Goal: Information Seeking & Learning: Learn about a topic

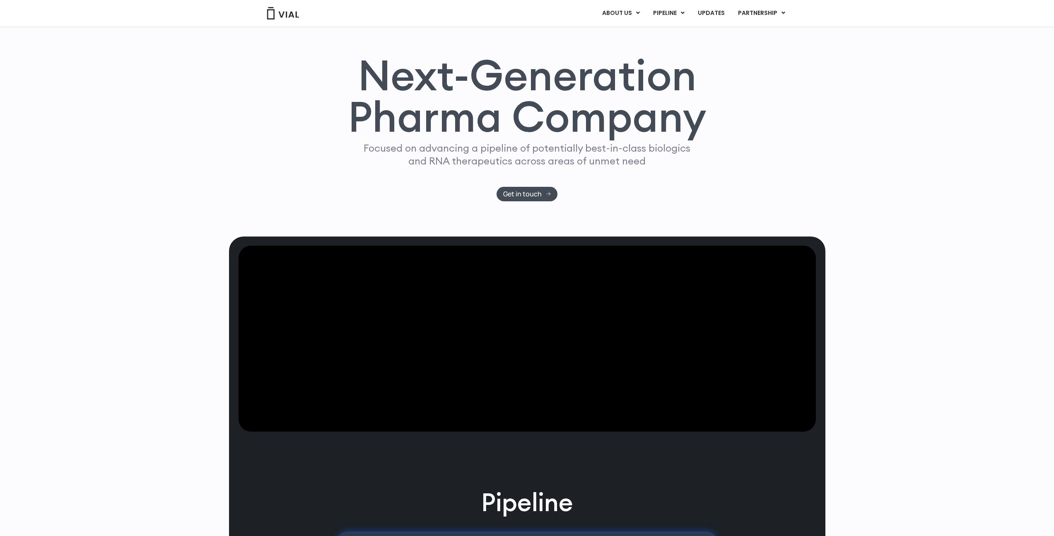
scroll to position [80, 0]
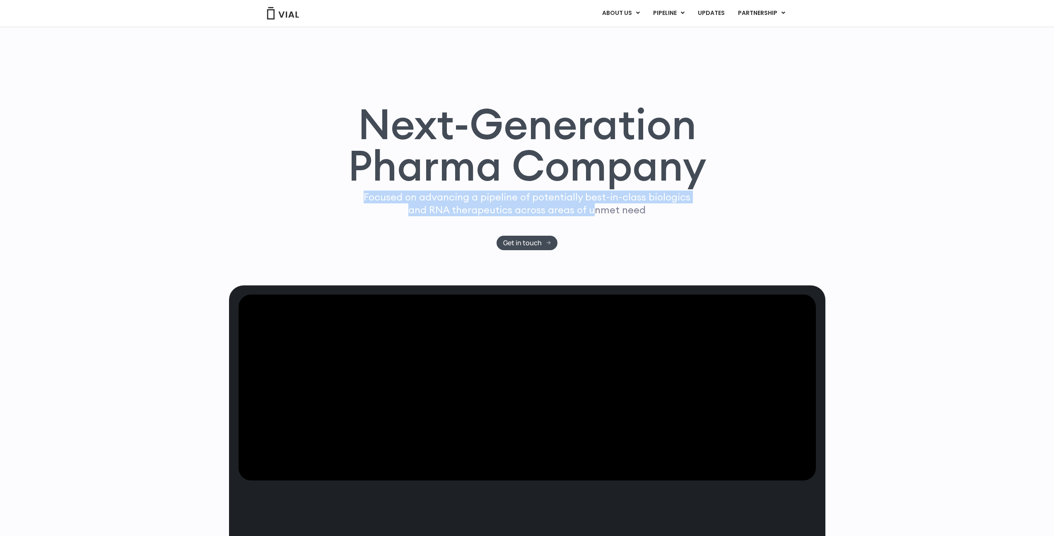
drag, startPoint x: 407, startPoint y: 198, endPoint x: 604, endPoint y: 208, distance: 197.4
click at [604, 207] on div "Next-Generation Pharma Company Focused on advancing a pipeline of potentially b…" at bounding box center [527, 176] width 530 height 147
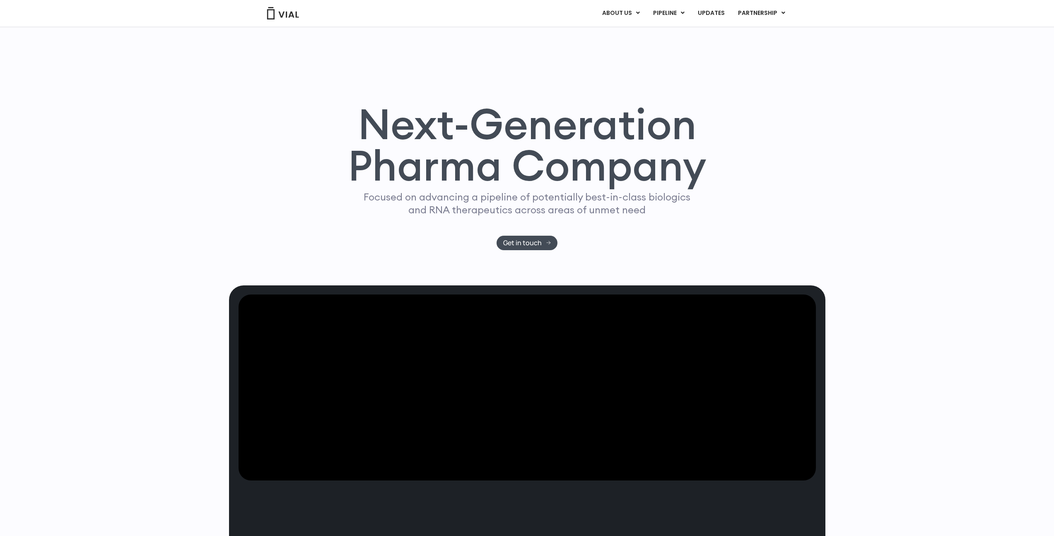
click at [606, 208] on p "Focused on advancing a pipeline of potentially best-in-class biologics and RNA …" at bounding box center [527, 204] width 334 height 26
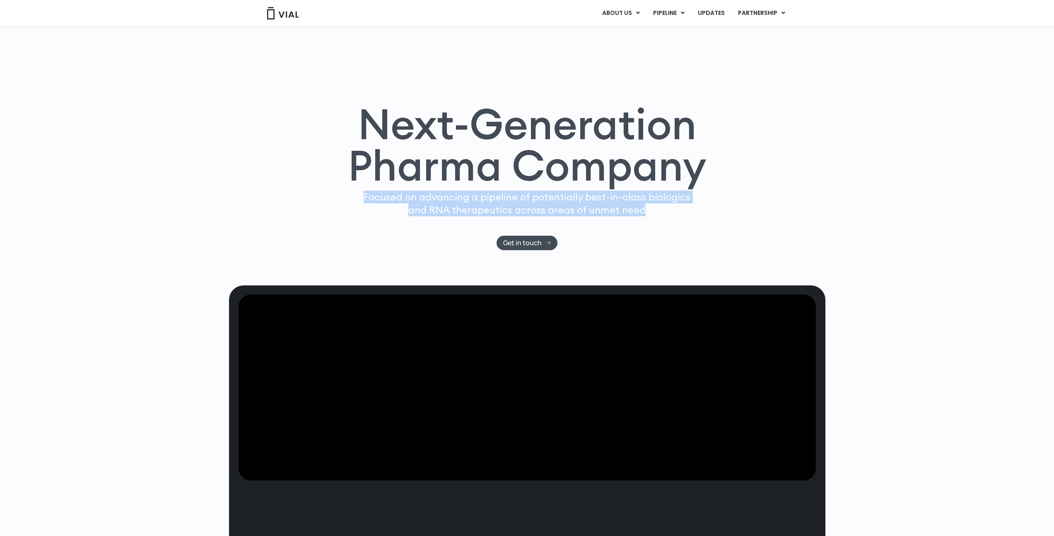
drag, startPoint x: 672, startPoint y: 209, endPoint x: 358, endPoint y: 199, distance: 314.6
click at [358, 199] on div "Next-Generation Pharma Company Focused on advancing a pipeline of potentially b…" at bounding box center [527, 176] width 530 height 147
click at [438, 203] on p "Focused on advancing a pipeline of potentially best-in-class biologics and RNA …" at bounding box center [527, 204] width 334 height 26
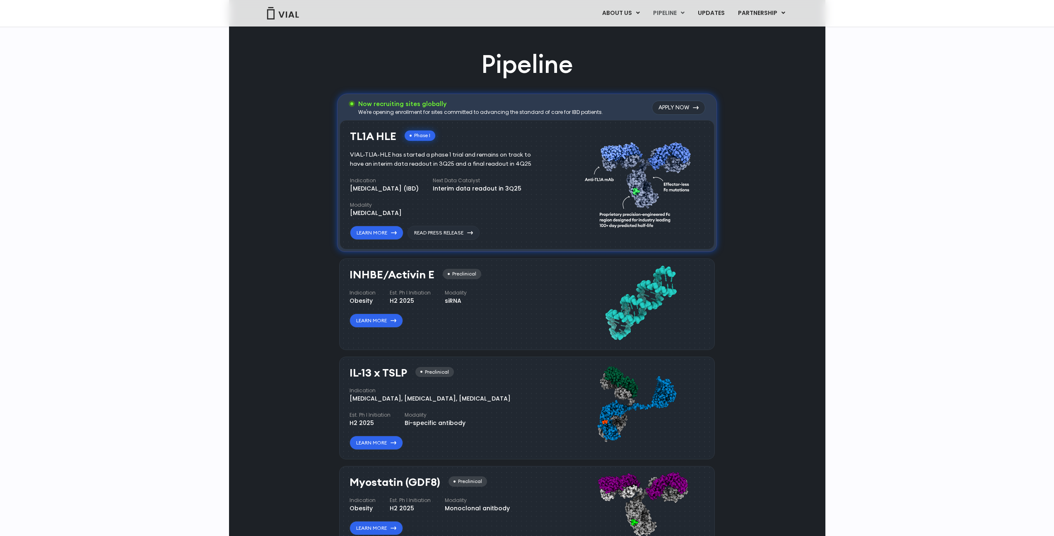
scroll to position [567, 0]
drag, startPoint x: 436, startPoint y: 97, endPoint x: 677, endPoint y: 106, distance: 241.3
click at [677, 106] on div "Now recruiting sites globally We're opening enrollment for sites committed to a…" at bounding box center [527, 172] width 380 height 158
click at [602, 120] on div "TL1A HLE Phase I VIAL-TL1A-HLE has started a phase 1 trial and remains on track…" at bounding box center [527, 185] width 375 height 130
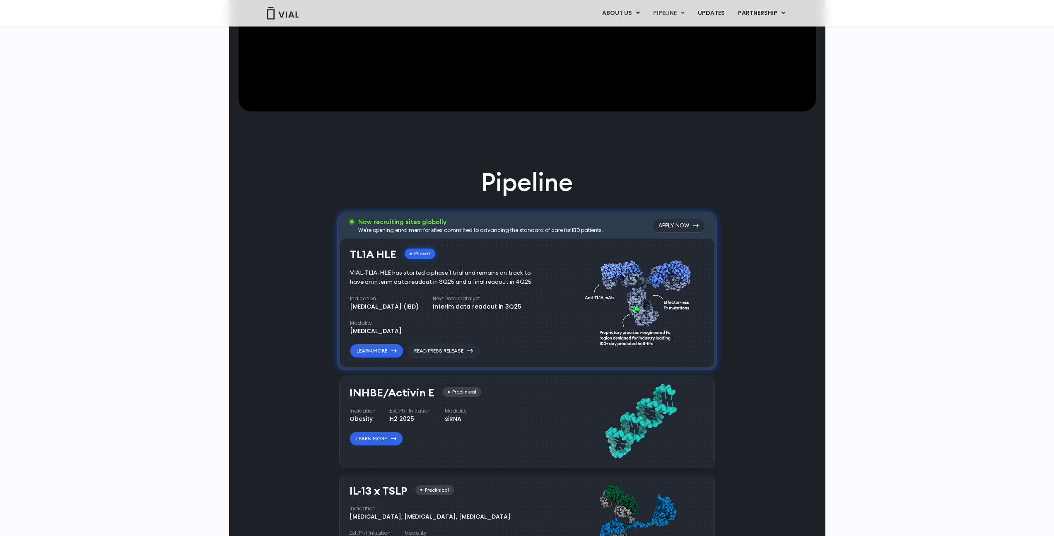
scroll to position [422, 0]
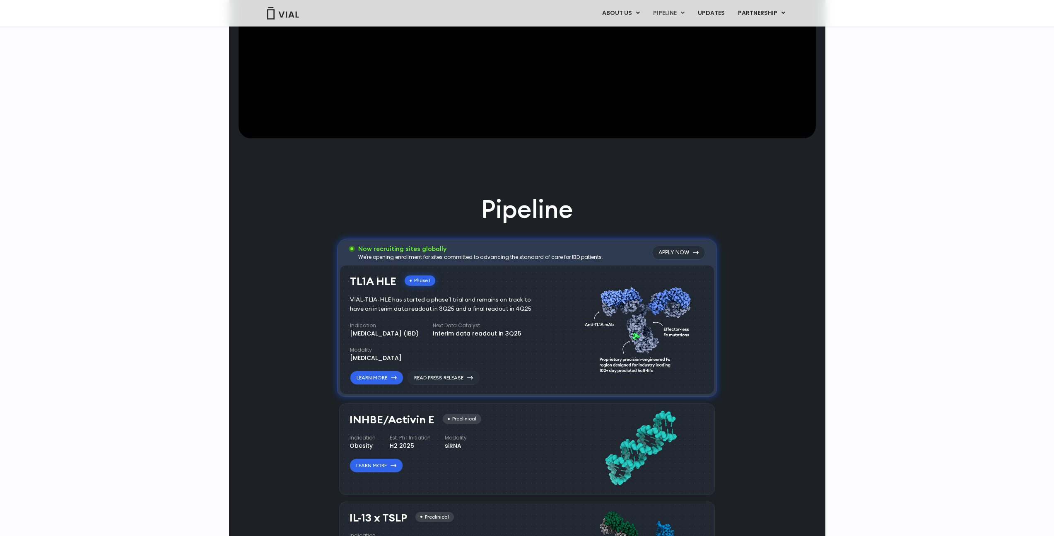
drag, startPoint x: 376, startPoint y: 254, endPoint x: 466, endPoint y: 263, distance: 89.9
click at [466, 263] on div "Now recruiting sites globally We're opening enrollment for sites committed to a…" at bounding box center [527, 254] width 375 height 22
click at [479, 261] on div "Now recruiting sites globally We're opening enrollment for sites committed to a…" at bounding box center [527, 254] width 375 height 22
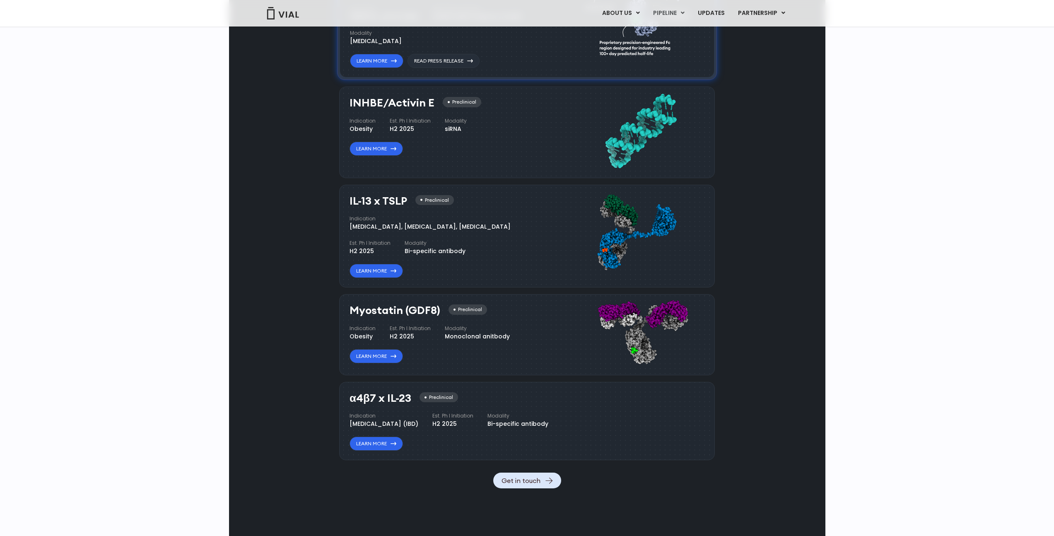
scroll to position [785, 0]
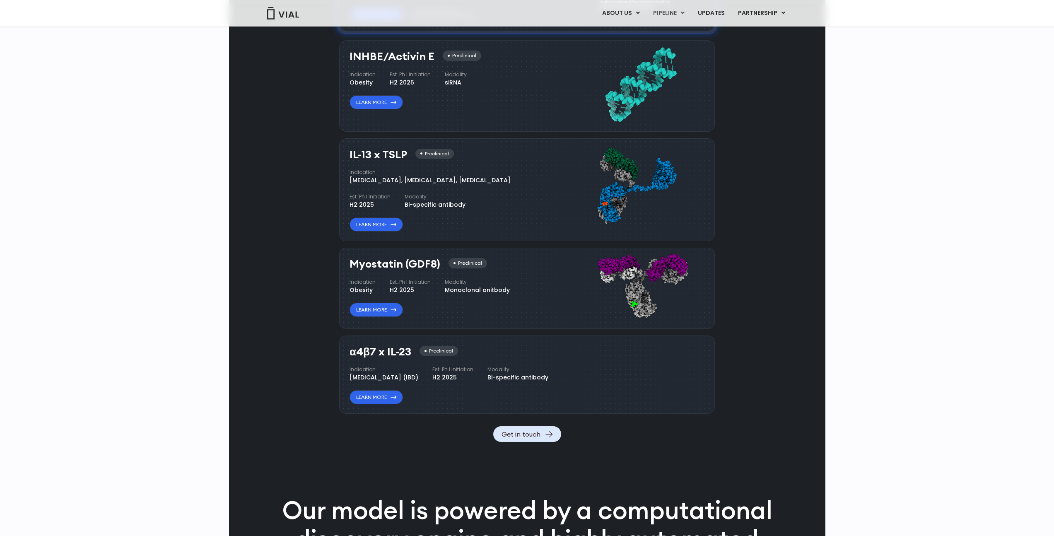
click at [496, 192] on div "Indication Atopic Dermatitis, Asthma, Chronic Sinusitis Est. Ph I Initiation H2…" at bounding box center [450, 189] width 201 height 41
drag, startPoint x: 436, startPoint y: 153, endPoint x: 510, endPoint y: 201, distance: 87.4
click at [508, 198] on div "IL-13 x TSLP Preclinical Indication Atopic Dermatitis, Asthma, Chronic Sinusiti…" at bounding box center [450, 190] width 201 height 83
drag, startPoint x: 512, startPoint y: 206, endPoint x: 521, endPoint y: 220, distance: 17.1
click at [515, 214] on div "IL-13 x TSLP Preclinical Indication Atopic Dermatitis, Asthma, Chronic Sinusiti…" at bounding box center [450, 190] width 201 height 83
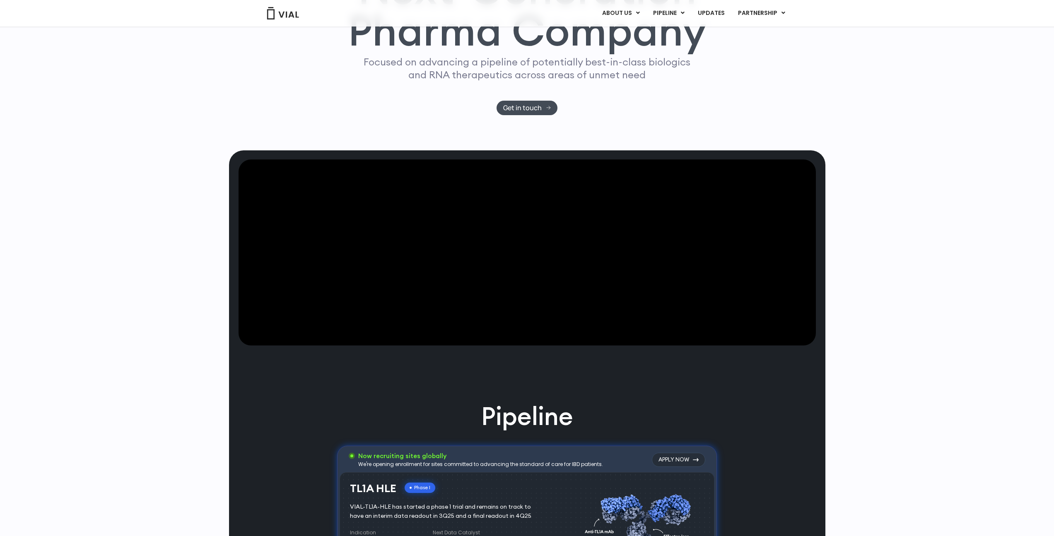
scroll to position [0, 0]
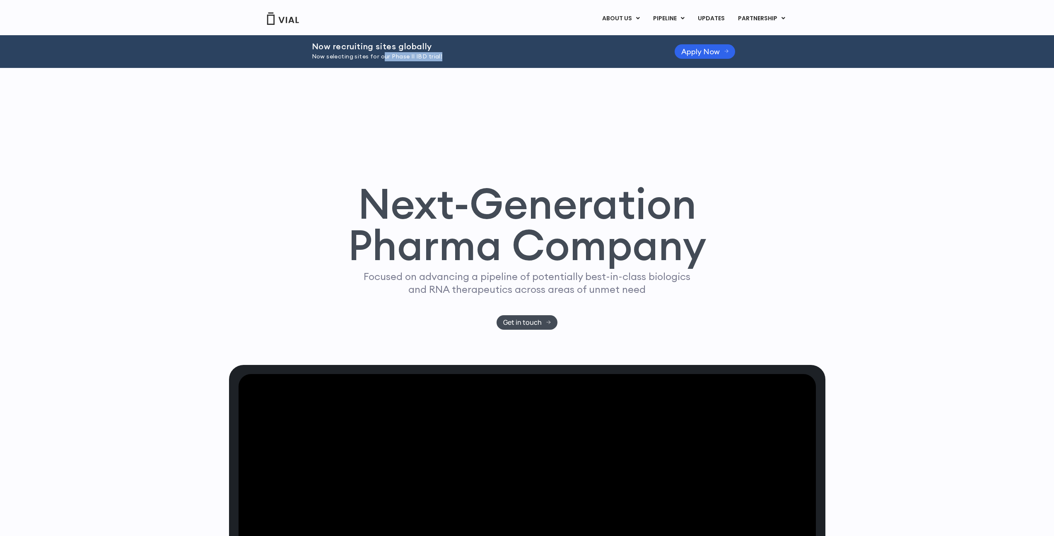
drag, startPoint x: 381, startPoint y: 53, endPoint x: 460, endPoint y: 60, distance: 79.4
click at [460, 60] on p "Now selecting sites for our Phase II IBD trial!" at bounding box center [483, 56] width 342 height 9
drag, startPoint x: 358, startPoint y: 60, endPoint x: 413, endPoint y: 65, distance: 54.9
click at [411, 65] on div "Now recruiting sites globally Now selecting sites for our Phase II IBD trial! A…" at bounding box center [527, 51] width 431 height 33
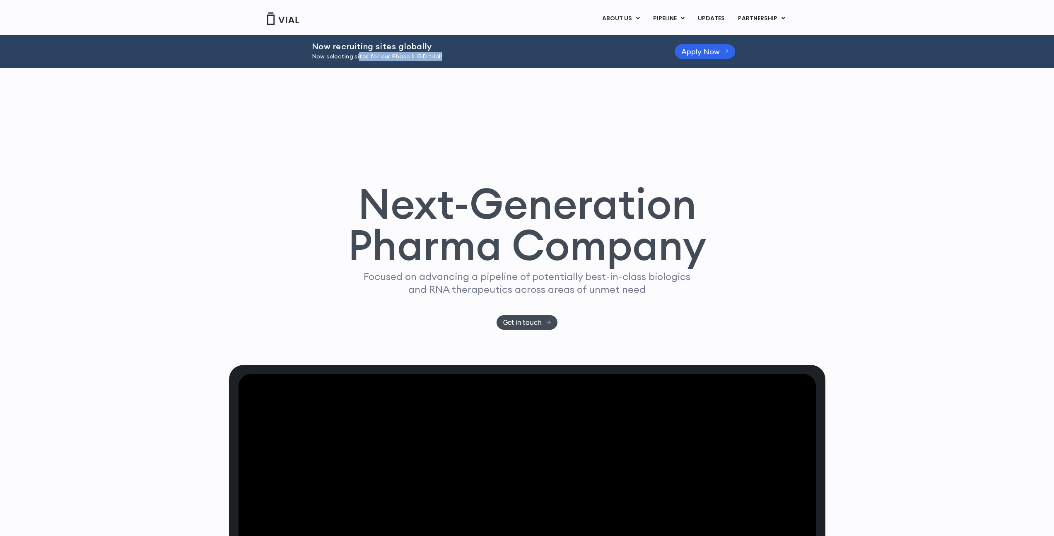
drag, startPoint x: 423, startPoint y: 63, endPoint x: 439, endPoint y: 60, distance: 16.1
click at [424, 63] on div "Now recruiting sites globally Now selecting sites for our Phase II IBD trial! A…" at bounding box center [527, 51] width 431 height 33
drag, startPoint x: 439, startPoint y: 60, endPoint x: 412, endPoint y: 68, distance: 28.1
click at [408, 67] on div "Now recruiting sites globally Now selecting sites for our Phase II IBD trial! A…" at bounding box center [527, 51] width 431 height 33
click at [428, 68] on div "Next-Generation Pharma Company Focused on advancing a pipeline of potentially b…" at bounding box center [527, 216] width 597 height 297
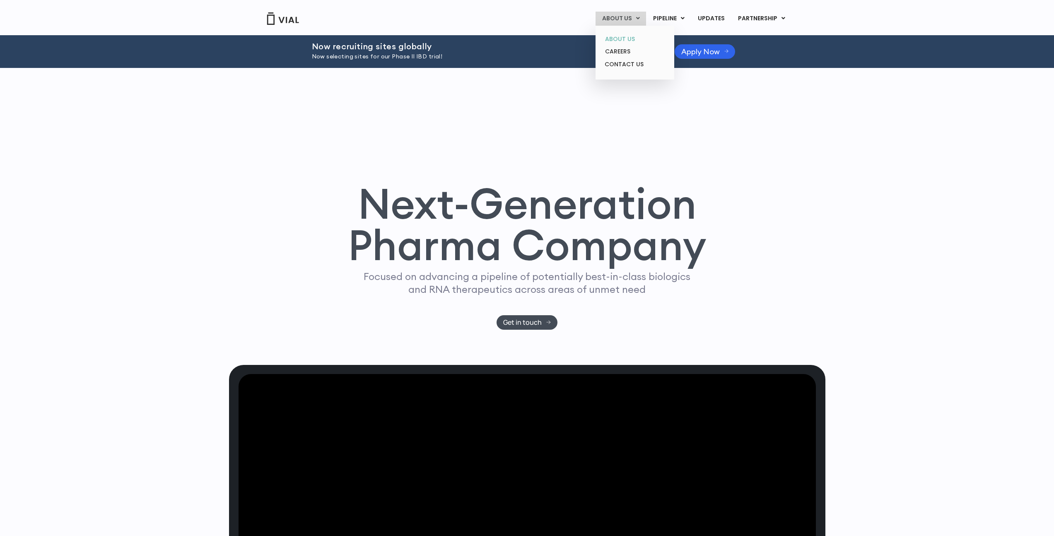
click at [635, 39] on link "ABOUT US" at bounding box center [635, 39] width 72 height 13
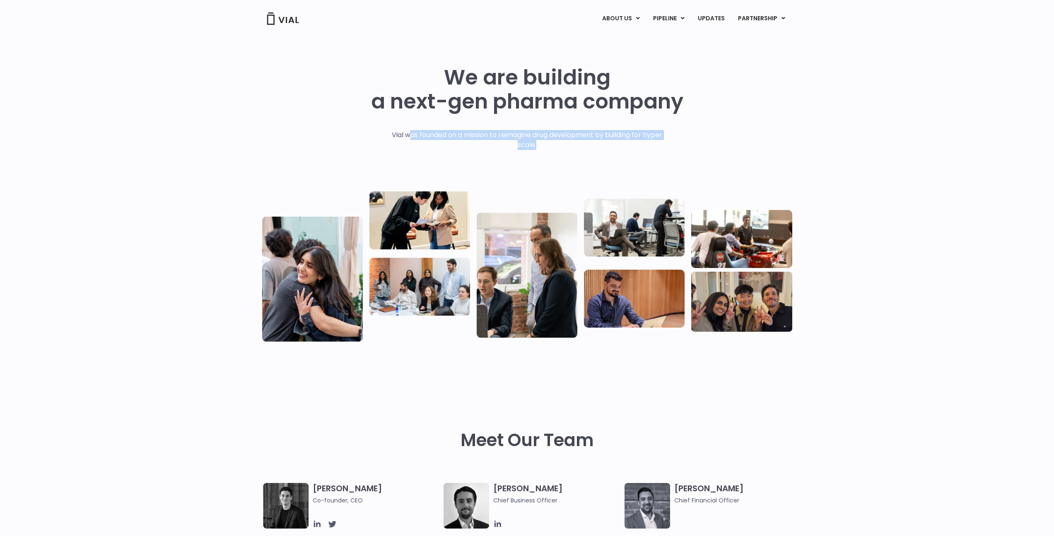
drag, startPoint x: 408, startPoint y: 137, endPoint x: 610, endPoint y: 143, distance: 202.7
click at [609, 142] on p "Vial was founded on a mission to reimagine drug development by building for hyp…" at bounding box center [527, 140] width 288 height 20
click at [620, 149] on p "Vial was founded on a mission to reimagine drug development by building for hyp…" at bounding box center [527, 140] width 288 height 20
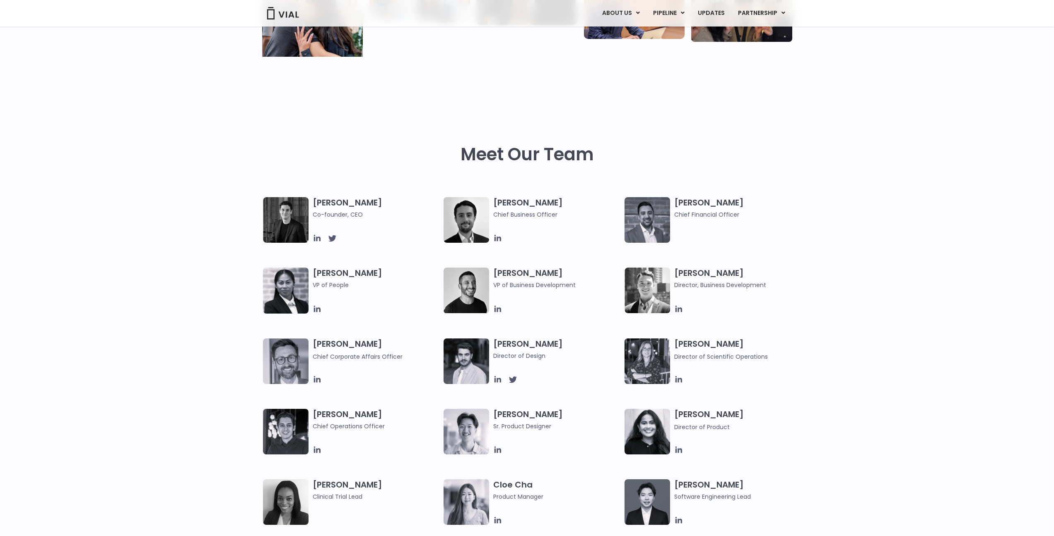
scroll to position [290, 0]
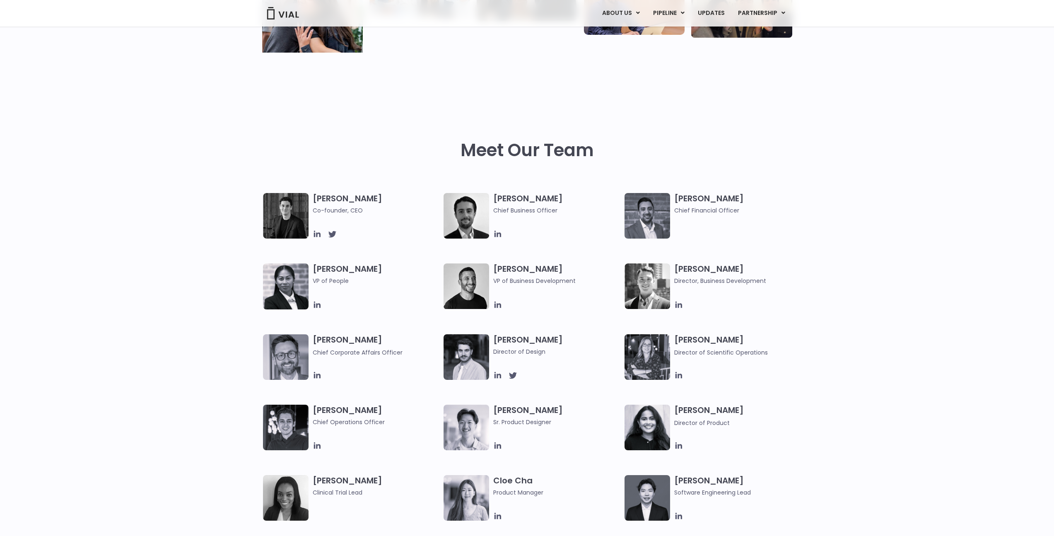
click at [322, 242] on div "Simon Burns Co-founder, CEO Max James Chief Business Officer Samir Meghji Chief…" at bounding box center [534, 369] width 543 height 353
click at [319, 235] on icon at bounding box center [317, 234] width 9 height 9
drag, startPoint x: 686, startPoint y: 227, endPoint x: 689, endPoint y: 230, distance: 5.0
click at [689, 228] on div "Samir Meghji Chief Financial Officer" at bounding box center [739, 216] width 131 height 46
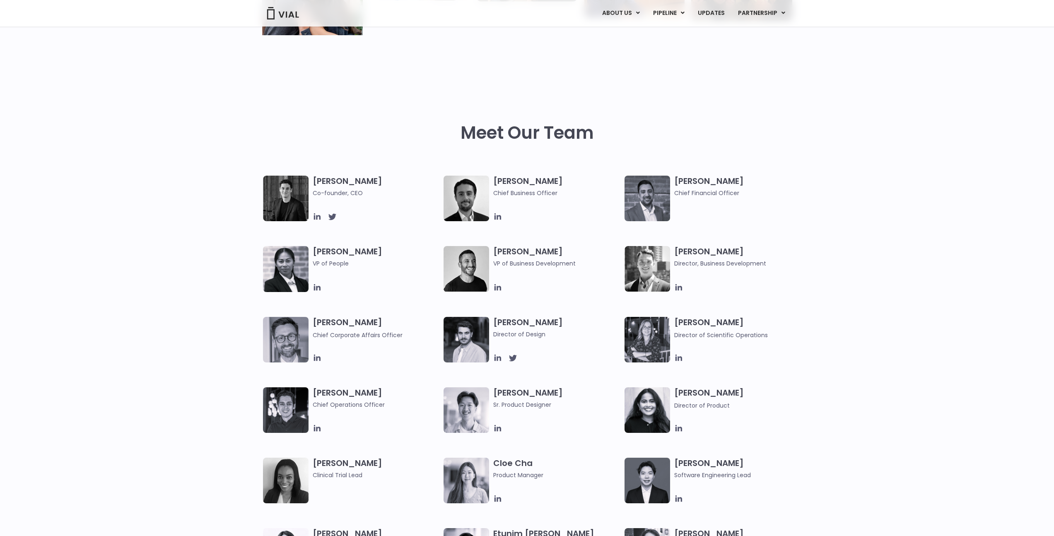
scroll to position [308, 0]
click at [499, 289] on icon at bounding box center [497, 286] width 9 height 9
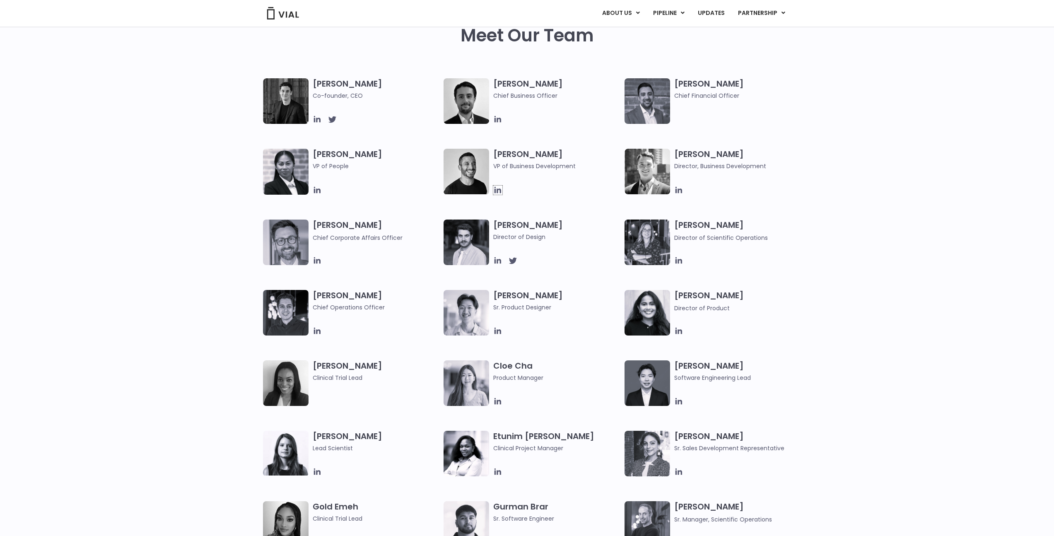
scroll to position [411, 0]
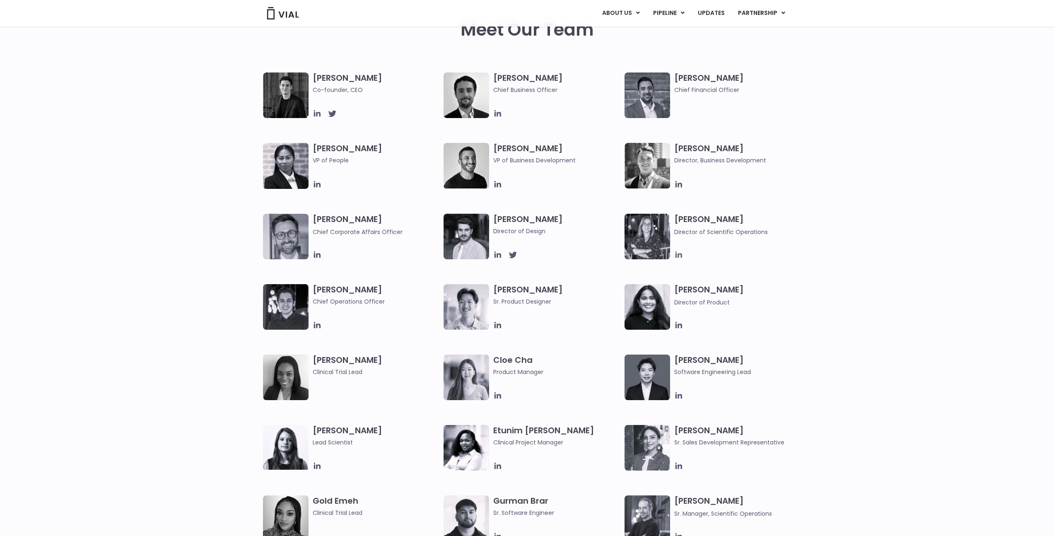
click at [679, 255] on icon at bounding box center [679, 254] width 7 height 7
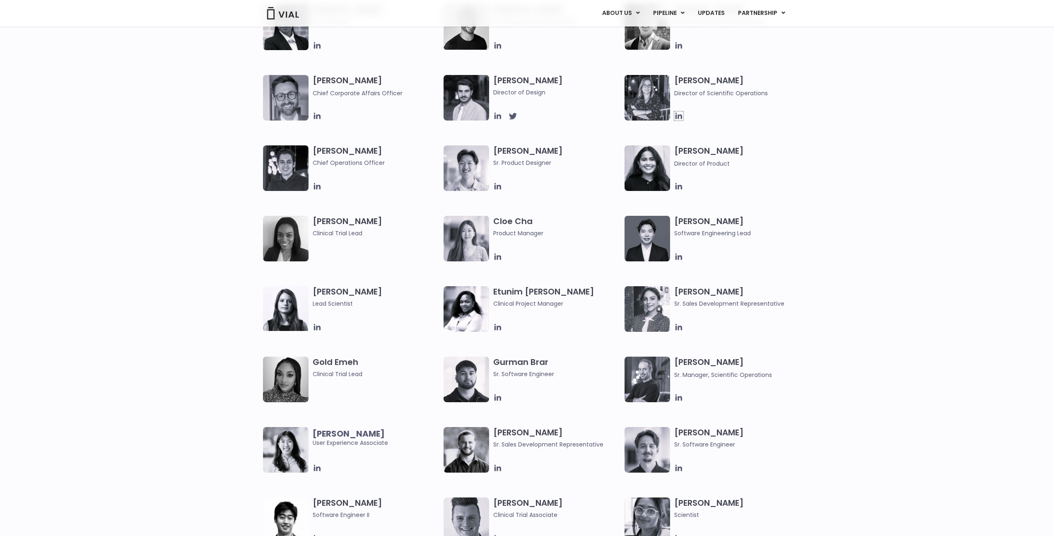
scroll to position [550, 0]
click at [315, 186] on icon at bounding box center [317, 186] width 7 height 7
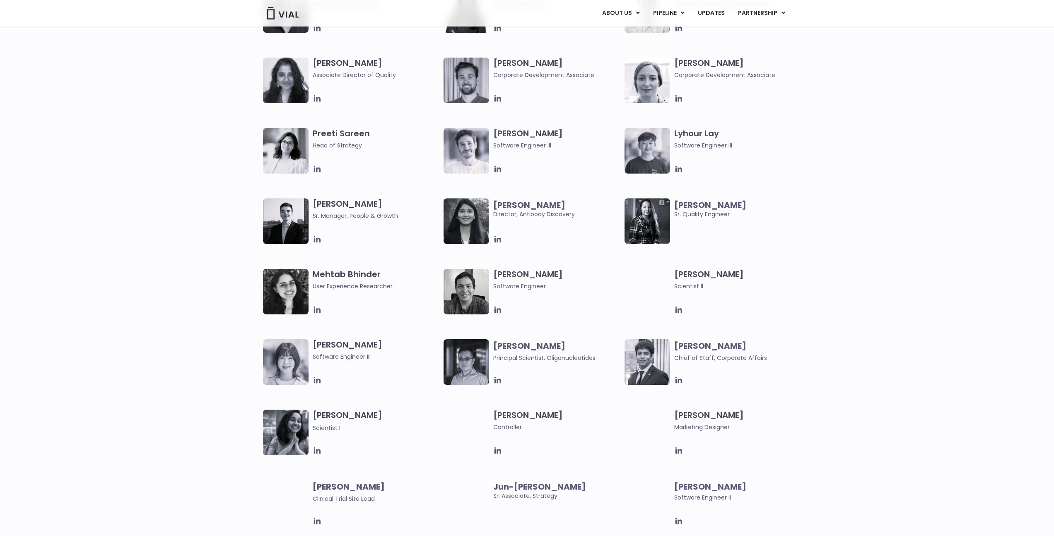
scroll to position [1084, 0]
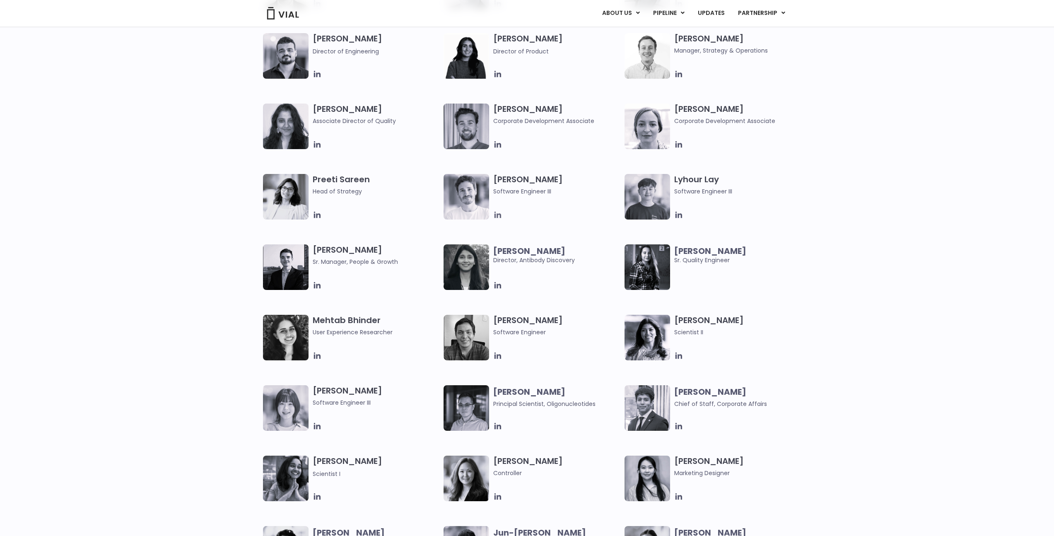
click at [495, 216] on icon at bounding box center [498, 215] width 7 height 7
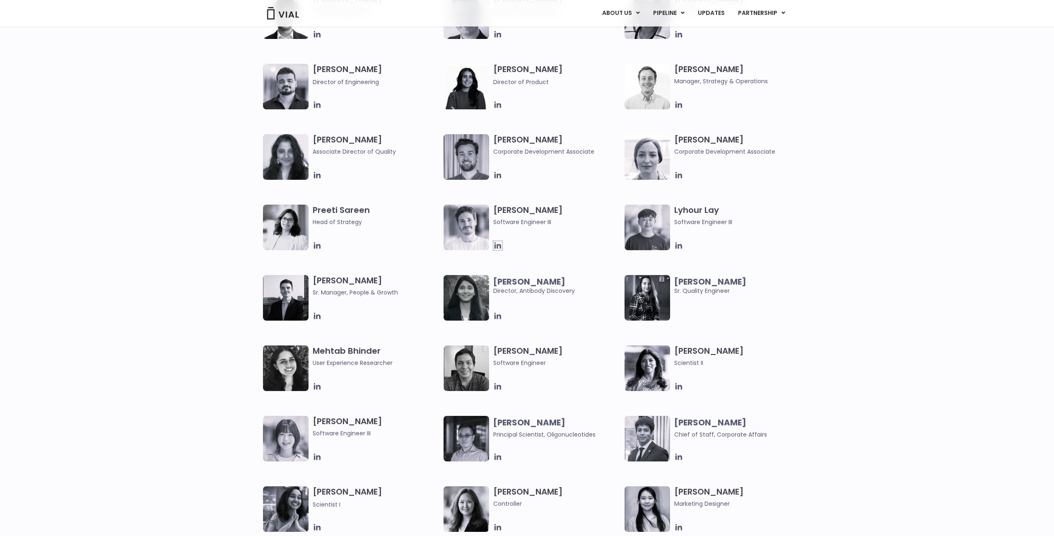
scroll to position [1053, 0]
click at [678, 388] on icon at bounding box center [679, 387] width 7 height 7
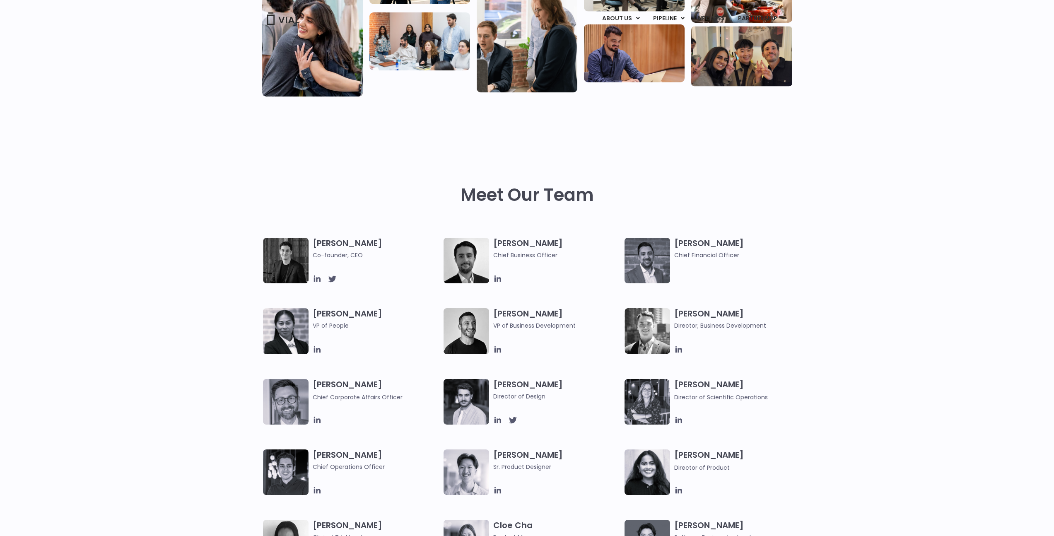
scroll to position [0, 0]
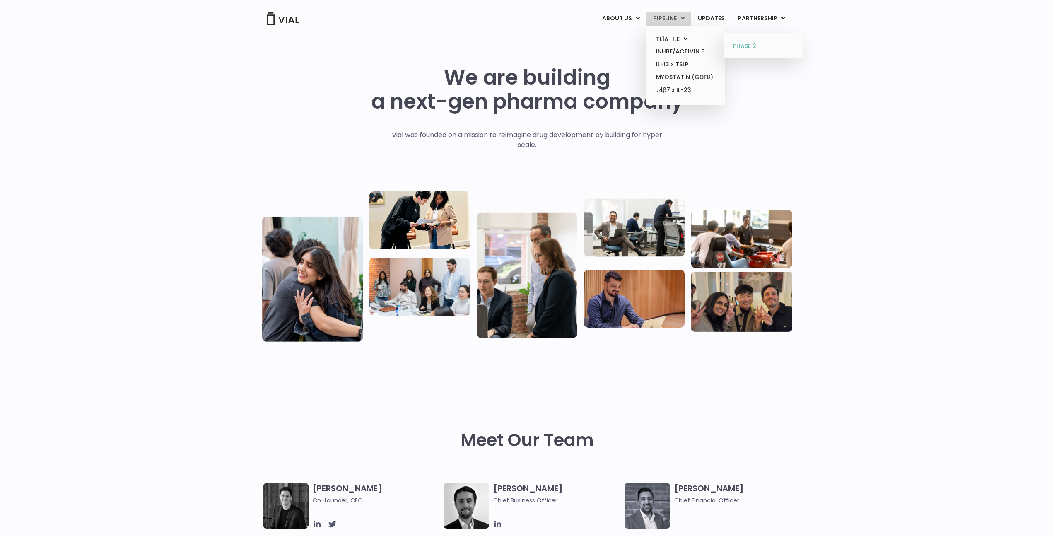
click at [753, 45] on link "PHASE 2" at bounding box center [763, 46] width 72 height 13
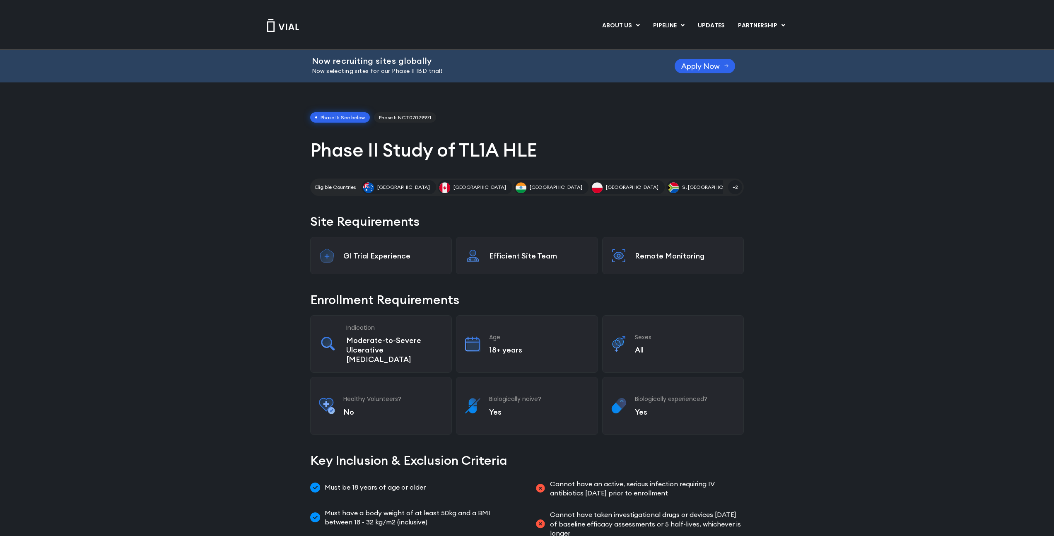
click at [383, 191] on span "Australia" at bounding box center [403, 187] width 53 height 7
drag, startPoint x: 361, startPoint y: 187, endPoint x: 411, endPoint y: 191, distance: 50.3
click at [411, 191] on div "Eligible Countries Australia Canada India Poland S. Africa S. Korea Spain Taiwa…" at bounding box center [519, 187] width 408 height 14
click at [409, 219] on h2 "Site Requirements" at bounding box center [527, 222] width 434 height 18
drag, startPoint x: 315, startPoint y: 257, endPoint x: 413, endPoint y: 268, distance: 98.4
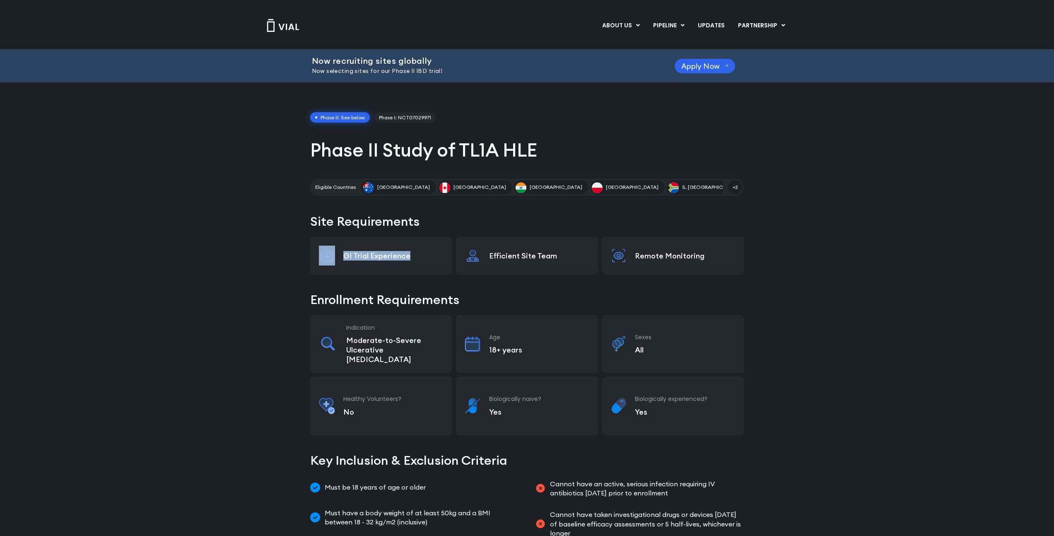
click at [413, 268] on div "GI Trial Experience" at bounding box center [381, 255] width 142 height 37
drag, startPoint x: 413, startPoint y: 268, endPoint x: 456, endPoint y: 268, distance: 43.1
click at [416, 269] on div "GI Trial Experience" at bounding box center [381, 255] width 142 height 37
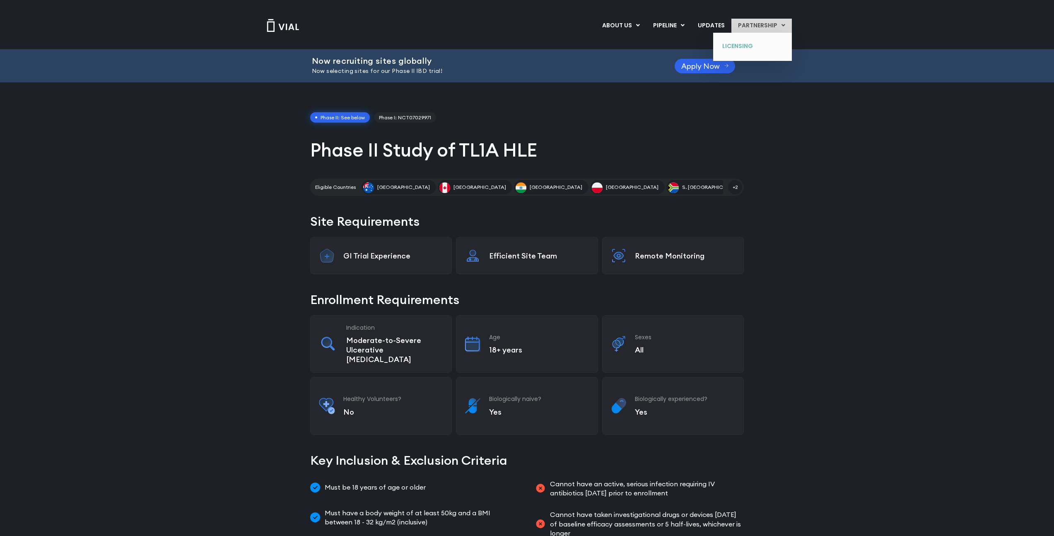
click at [755, 45] on link "LICENSING" at bounding box center [746, 46] width 60 height 13
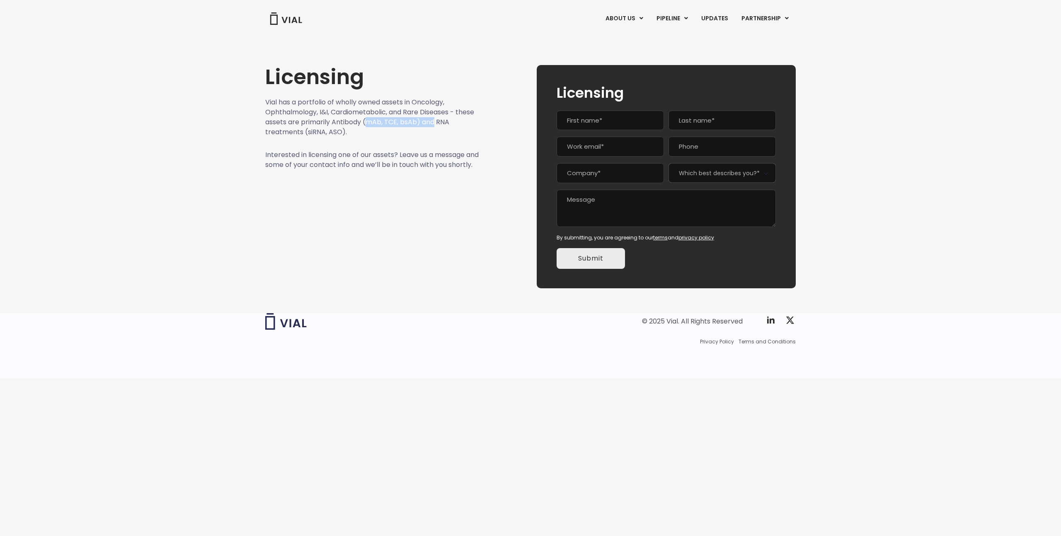
drag, startPoint x: 367, startPoint y: 118, endPoint x: 434, endPoint y: 118, distance: 66.7
click at [434, 118] on p "Vial has a portfolio of wholly owned assets in Oncology, Ophthalmology, I&I, Ca…" at bounding box center [372, 117] width 214 height 40
drag, startPoint x: 344, startPoint y: 130, endPoint x: 245, endPoint y: 131, distance: 98.6
click at [245, 131] on div "Licensing Vial has a portfolio of wholly owned assets in Oncology, Ophthalmolog…" at bounding box center [530, 166] width 1061 height 263
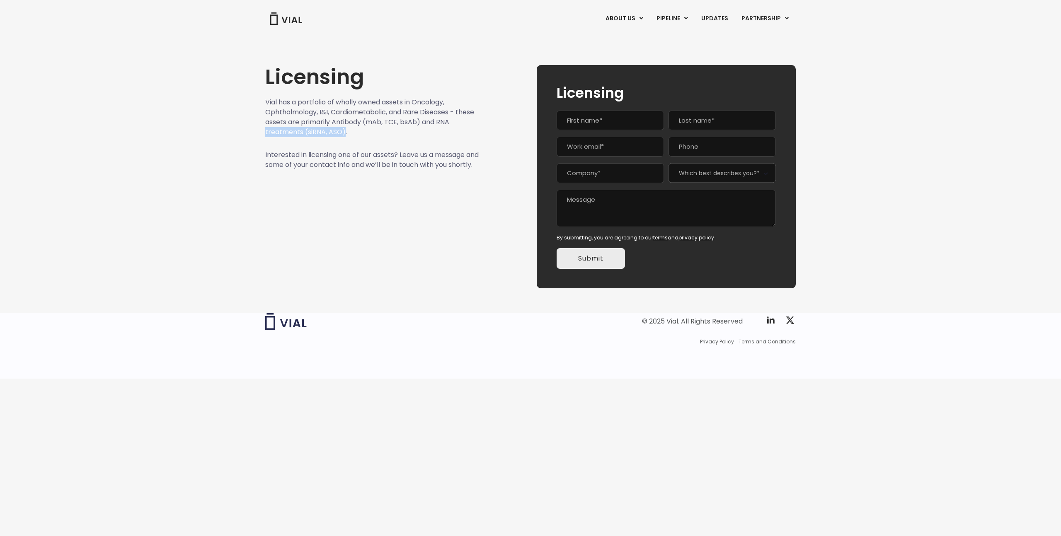
click at [254, 130] on div "Licensing Vial has a portfolio of wholly owned assets in Oncology, Ophthalmolog…" at bounding box center [530, 166] width 1061 height 263
click at [720, 17] on link "UPDATES" at bounding box center [714, 19] width 40 height 14
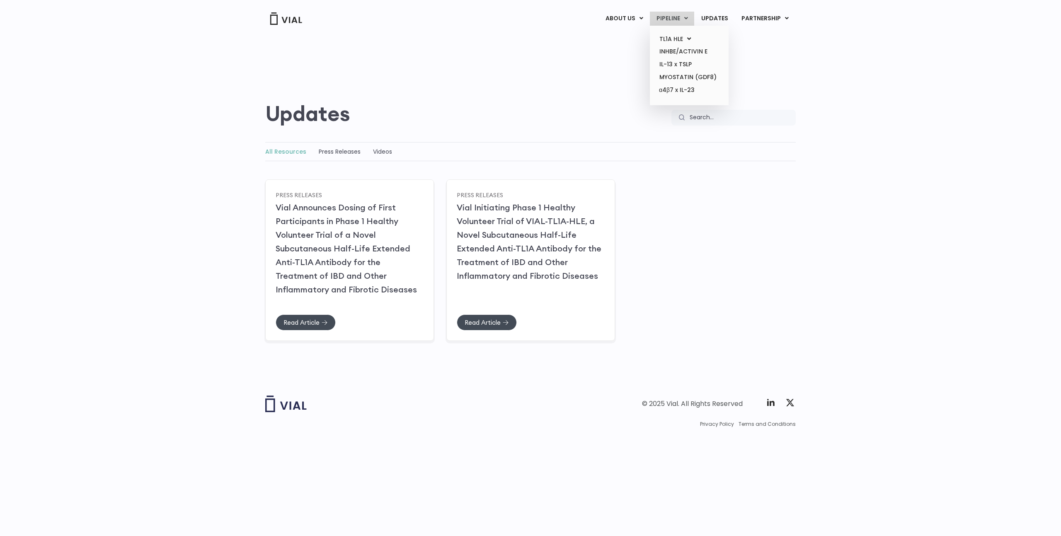
click at [688, 16] on icon at bounding box center [686, 18] width 4 height 6
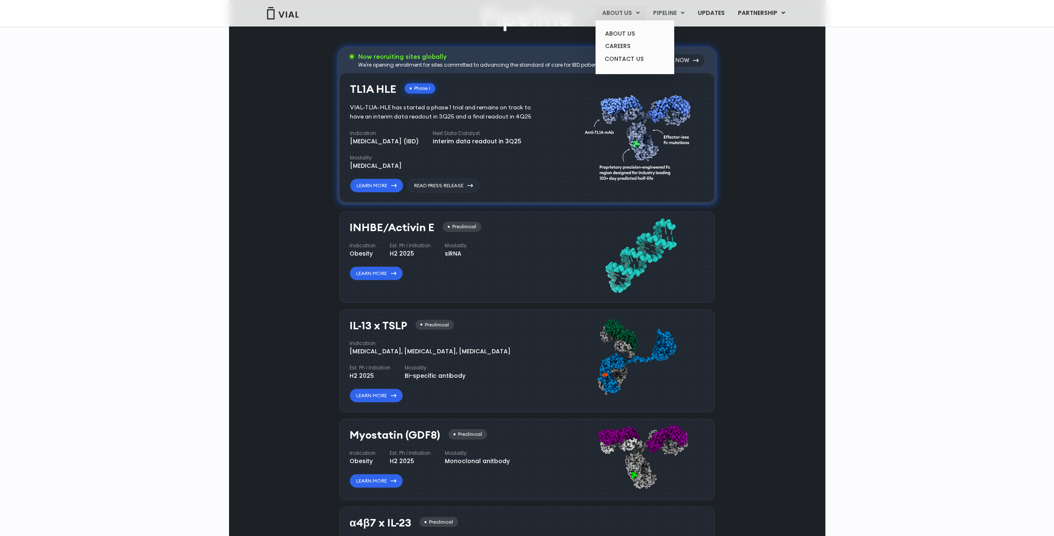
click at [624, 12] on link "ABOUT US" at bounding box center [621, 13] width 51 height 14
click at [276, 13] on img at bounding box center [282, 13] width 33 height 12
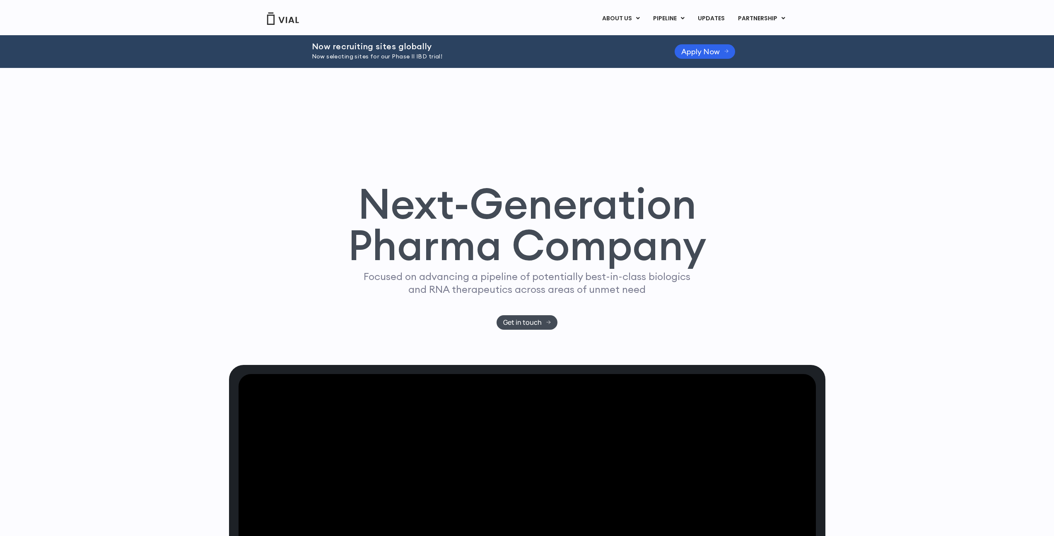
click at [6, 101] on div "Next-Generation Pharma Company Focused on advancing a pipeline of potentially b…" at bounding box center [527, 216] width 1054 height 297
